Goal: Task Accomplishment & Management: Manage account settings

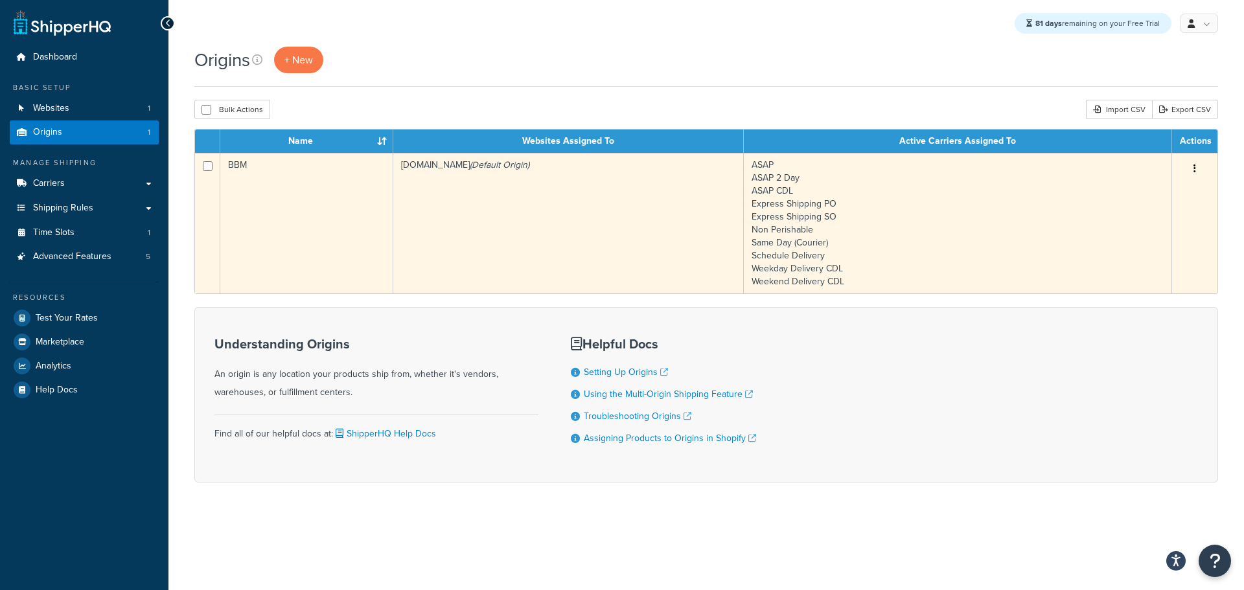
click at [264, 188] on td "BBM" at bounding box center [306, 223] width 173 height 141
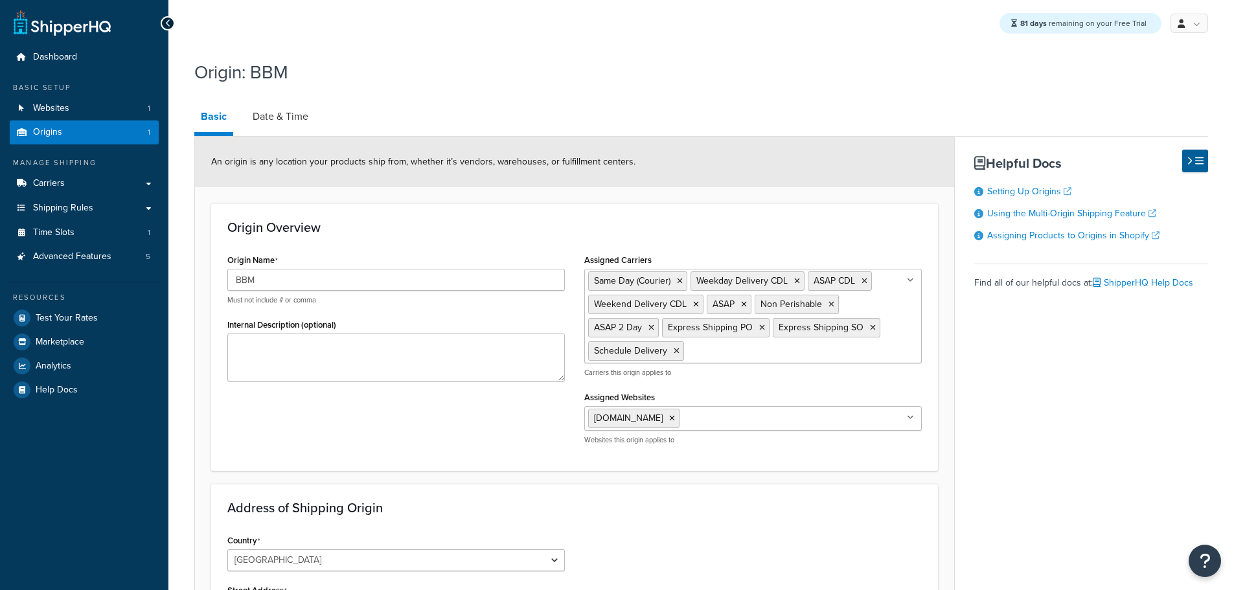
select select "30"
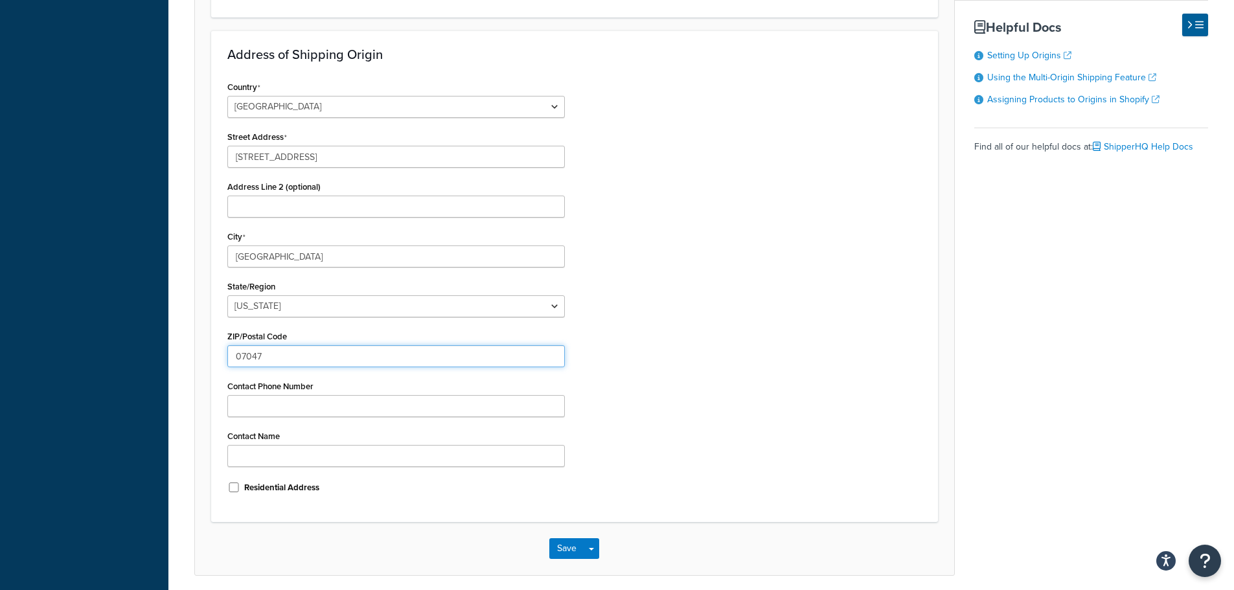
drag, startPoint x: 272, startPoint y: 356, endPoint x: 207, endPoint y: 354, distance: 65.5
click at [207, 354] on form "An origin is any location your products ship from, whether it’s vendors, wareho…" at bounding box center [574, 129] width 759 height 892
